Goal: Task Accomplishment & Management: Complete application form

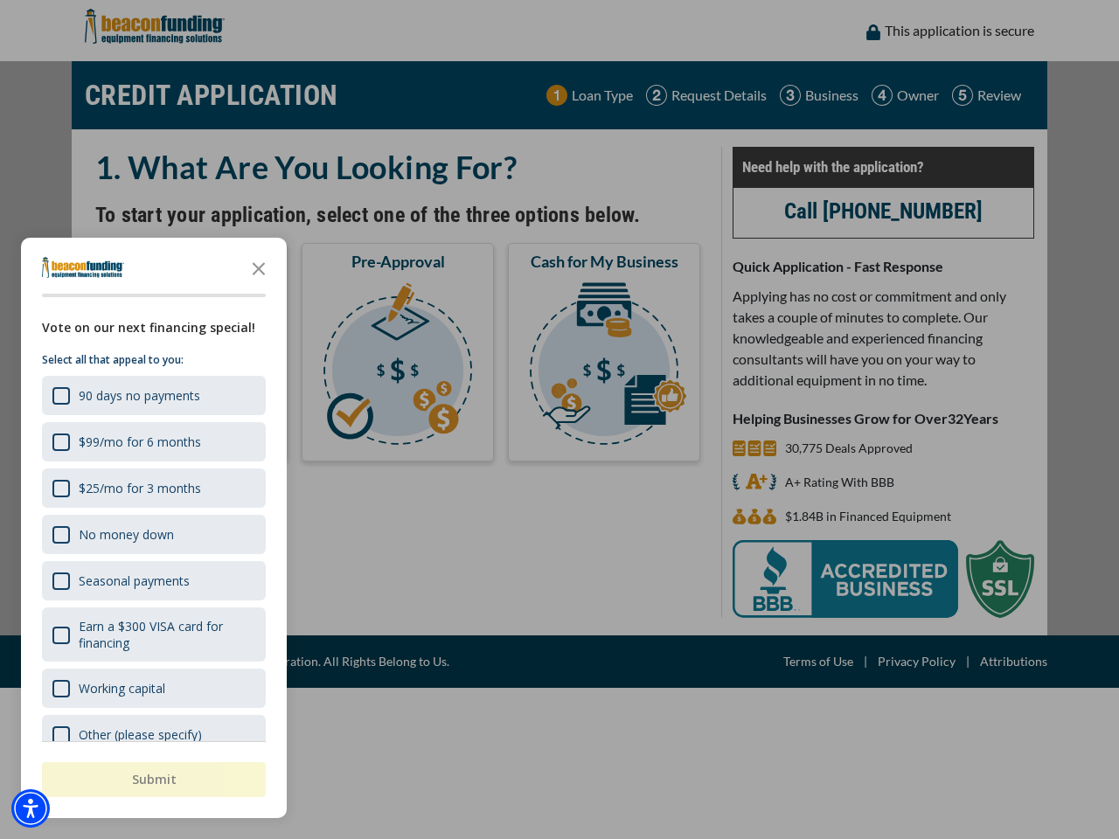
click at [559, 419] on div "button" at bounding box center [559, 419] width 1119 height 839
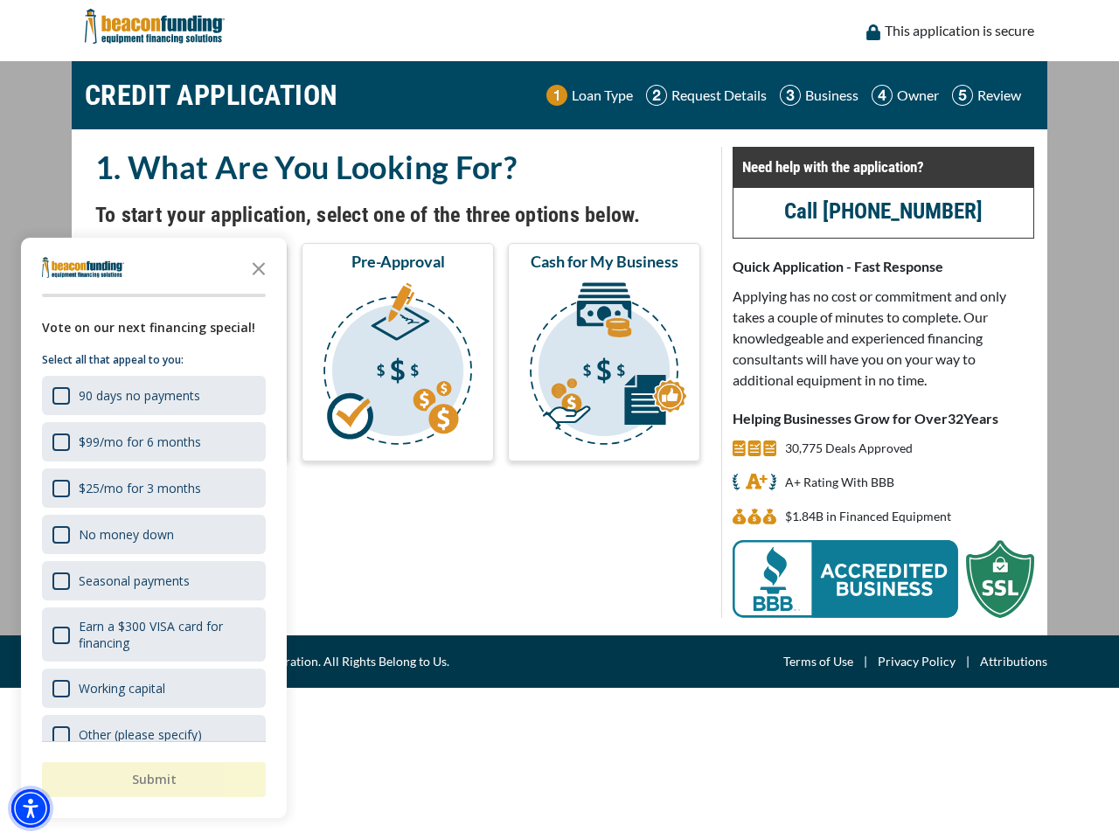
click at [31, 808] on img "Accessibility Menu" at bounding box center [30, 808] width 38 height 38
click at [559, 419] on body "Skip to main content Enable accessibility for low vision Open the accessibility…" at bounding box center [559, 419] width 1119 height 839
click at [259, 267] on body "Skip to main content Enable accessibility for low vision Open the accessibility…" at bounding box center [559, 419] width 1119 height 839
click at [152, 395] on body "Skip to main content Enable accessibility for low vision Open the accessibility…" at bounding box center [559, 419] width 1119 height 839
click at [152, 441] on body "Skip to main content Enable accessibility for low vision Open the accessibility…" at bounding box center [559, 419] width 1119 height 839
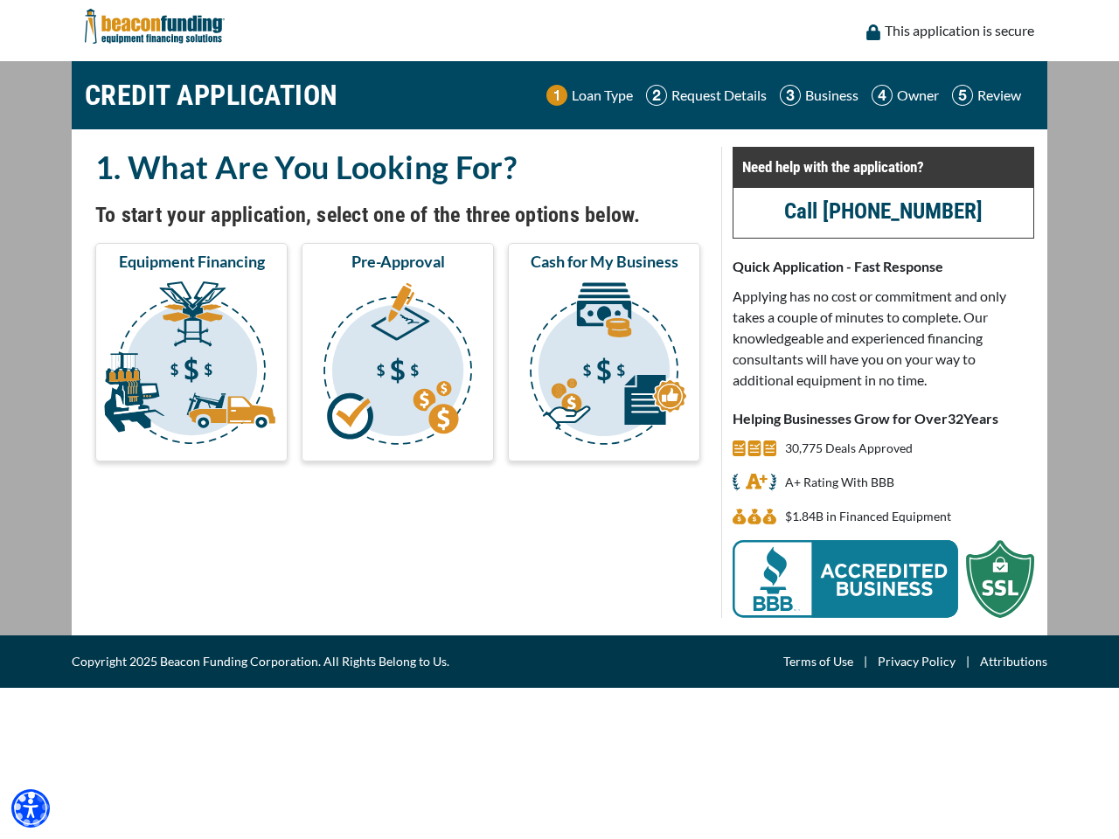
click at [152, 488] on body "Skip to main content Enable accessibility for low vision Open the accessibility…" at bounding box center [559, 419] width 1119 height 839
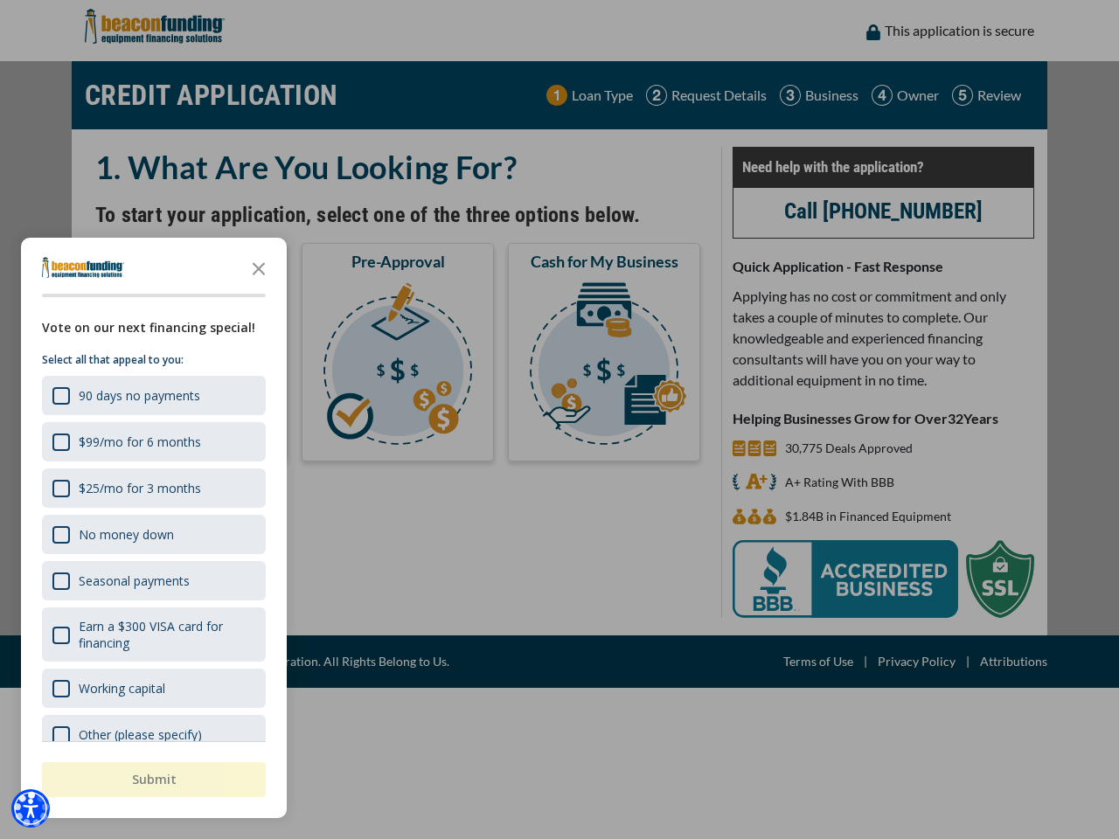
click at [152, 534] on body "Skip to main content Enable accessibility for low vision Open the accessibility…" at bounding box center [559, 419] width 1119 height 839
click at [152, 580] on body "Skip to main content Enable accessibility for low vision Open the accessibility…" at bounding box center [559, 419] width 1119 height 839
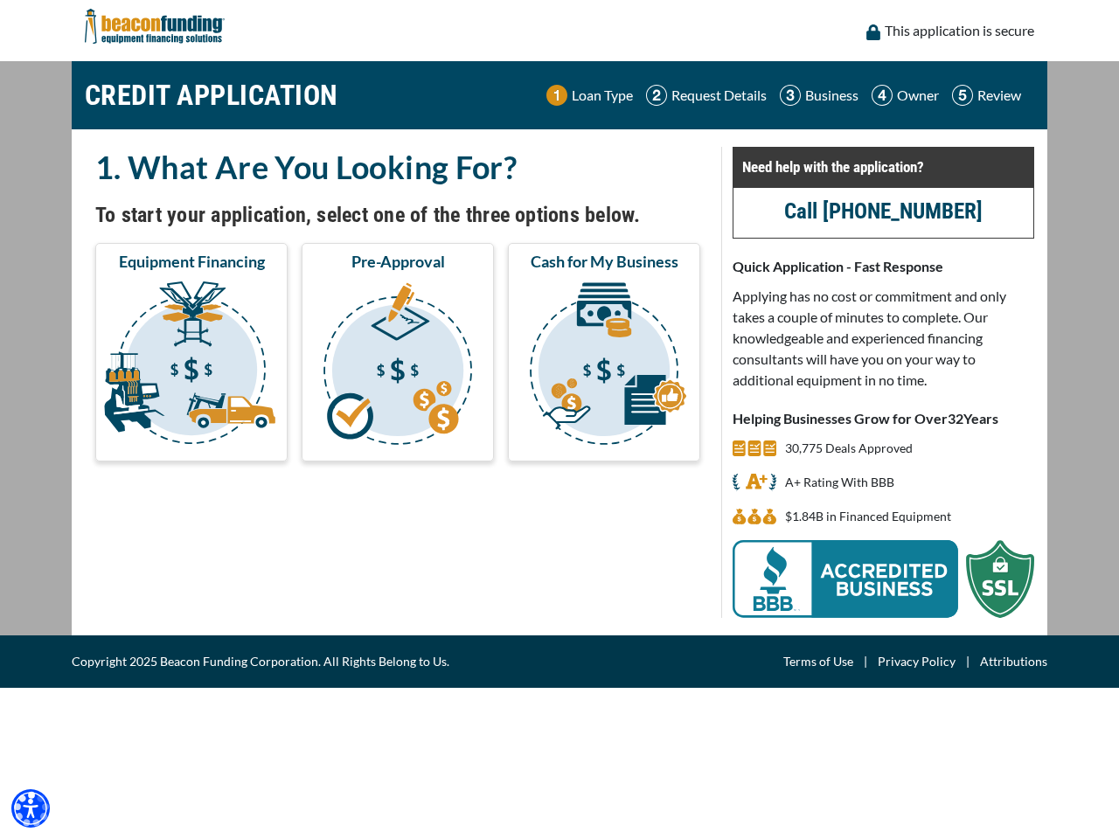
click at [152, 634] on body "Skip to main content Enable accessibility for low vision Open the accessibility…" at bounding box center [559, 419] width 1119 height 839
